Goal: Task Accomplishment & Management: Manage account settings

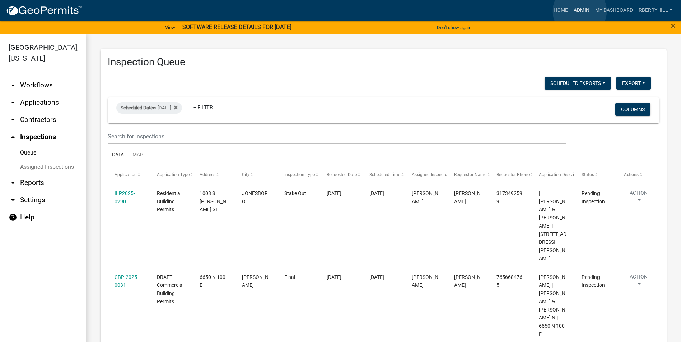
click at [579, 11] on link "Admin" at bounding box center [581, 11] width 22 height 14
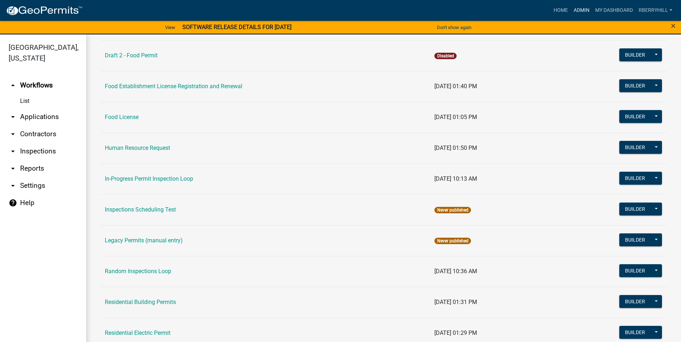
scroll to position [538, 0]
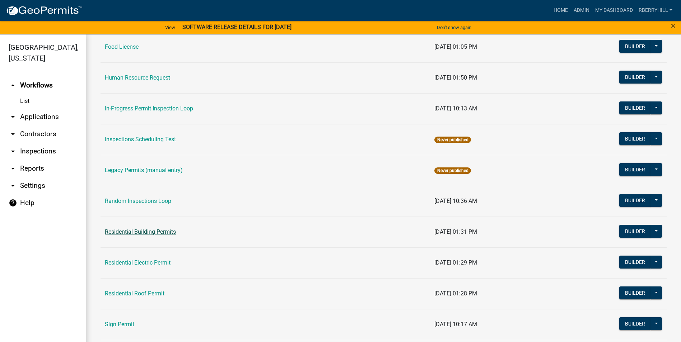
click at [161, 235] on link "Residential Building Permits" at bounding box center [140, 232] width 71 height 7
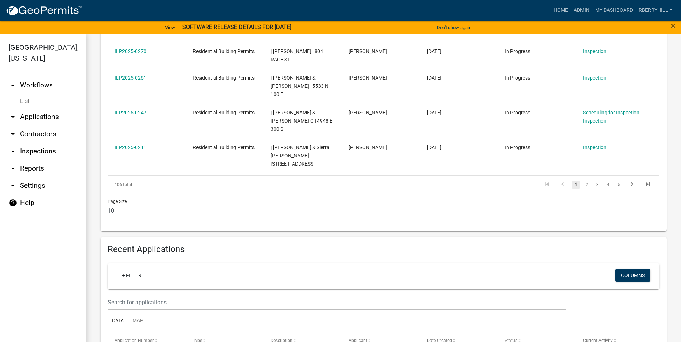
scroll to position [431, 0]
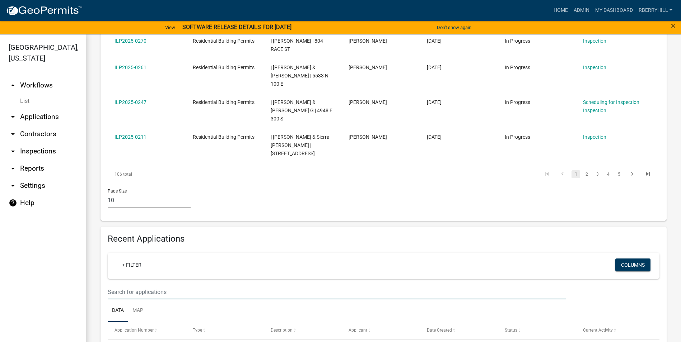
click at [116, 285] on input "text" at bounding box center [337, 292] width 458 height 15
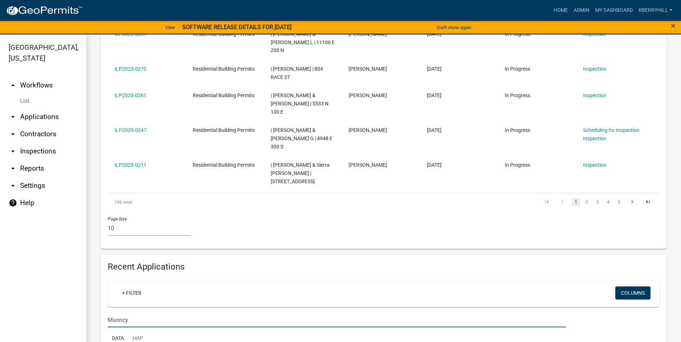
scroll to position [421, 0]
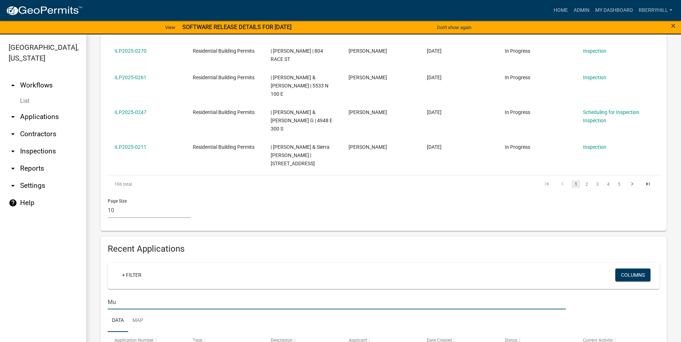
type input "M"
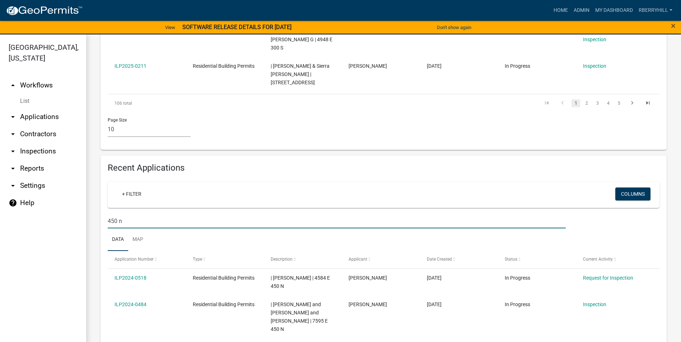
scroll to position [502, 0]
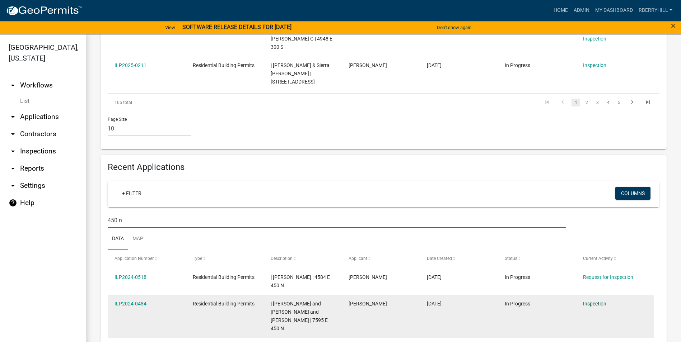
type input "450 n"
click at [589, 301] on link "Inspection" at bounding box center [594, 304] width 23 height 6
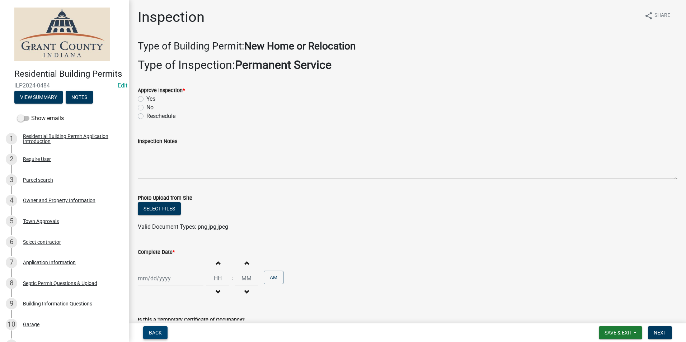
click at [152, 334] on span "Back" at bounding box center [155, 333] width 13 height 6
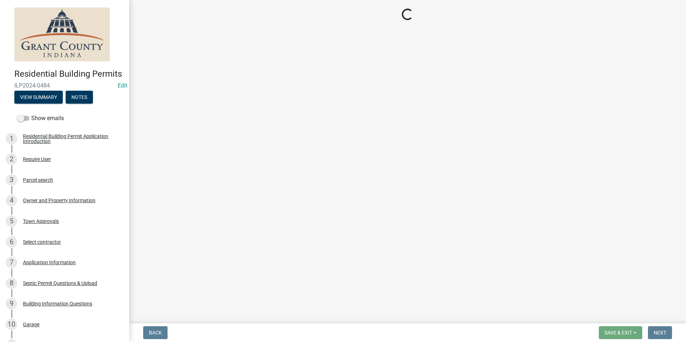
select select "d7f9a44a-d2ea-4d3c-83b3-1aa71c950bd5"
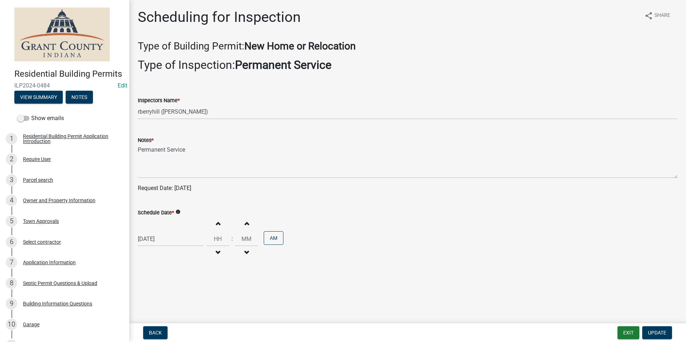
select select "9"
select select "2025"
click at [155, 239] on div "09/02/2025 Jan Feb Mar Apr May Jun Jul Aug Sep Oct Nov Dec 1525 1526 1527 1528 …" at bounding box center [171, 239] width 66 height 15
click at [214, 144] on span "Next month" at bounding box center [213, 143] width 5 height 5
select select "10"
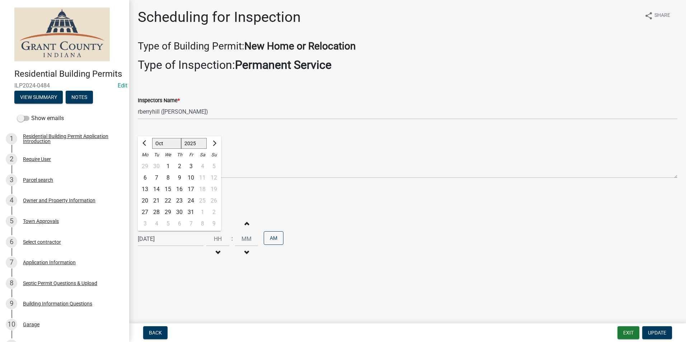
click at [169, 177] on div "8" at bounding box center [167, 177] width 11 height 11
type input "[DATE]"
click at [653, 333] on span "Update" at bounding box center [657, 333] width 18 height 6
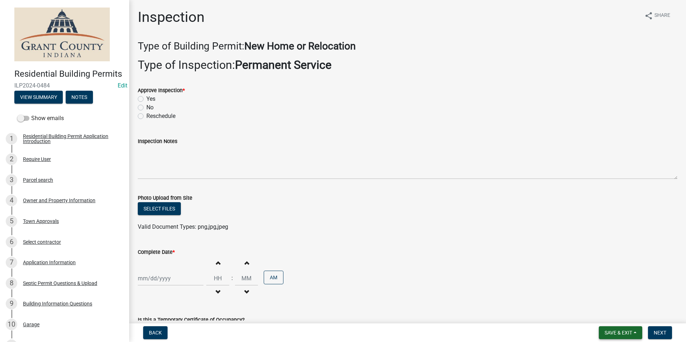
click at [620, 334] on span "Save & Exit" at bounding box center [619, 333] width 28 height 6
click at [618, 318] on button "Save & Exit" at bounding box center [613, 314] width 57 height 17
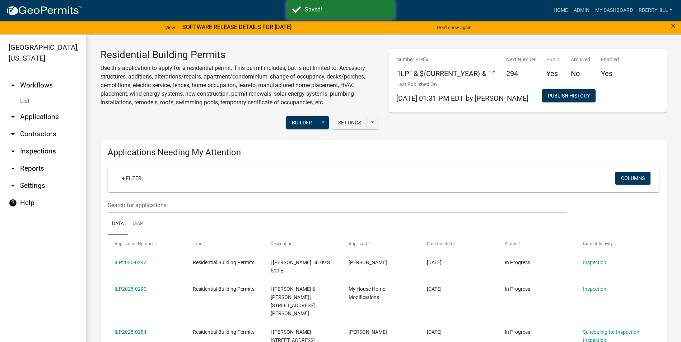
click at [35, 143] on link "arrow_drop_down Inspections" at bounding box center [43, 151] width 86 height 17
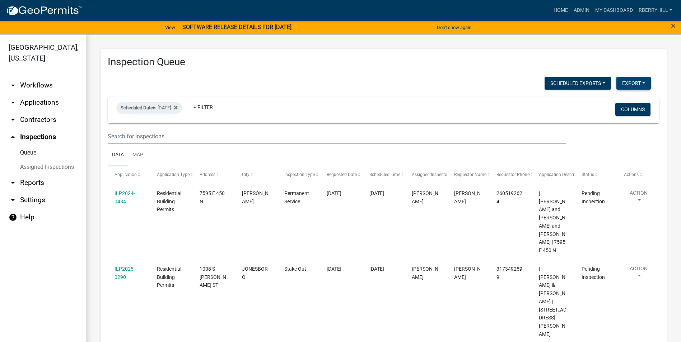
click at [624, 82] on button "Export" at bounding box center [633, 83] width 34 height 13
click at [609, 101] on button "Excel Format (.xlsx)" at bounding box center [616, 101] width 67 height 17
